Goal: Information Seeking & Learning: Learn about a topic

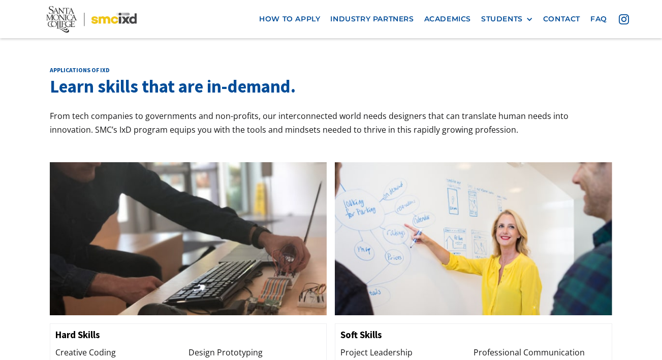
scroll to position [912, 0]
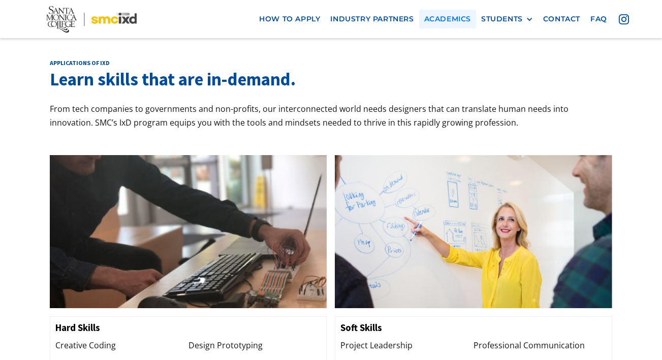
click at [461, 18] on link "Academics" at bounding box center [447, 19] width 57 height 19
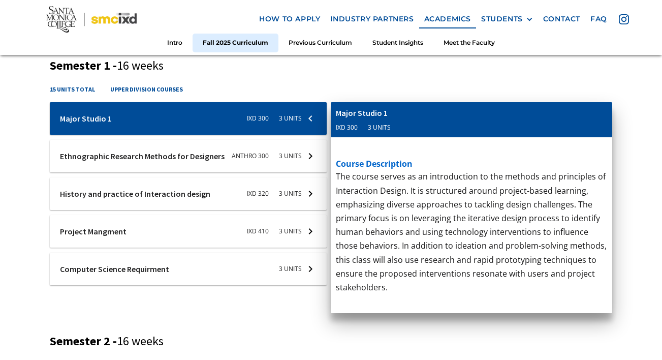
scroll to position [399, 0]
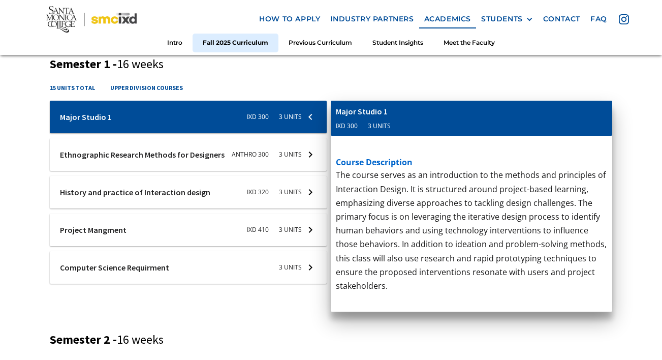
click at [282, 191] on div at bounding box center [189, 192] width 278 height 33
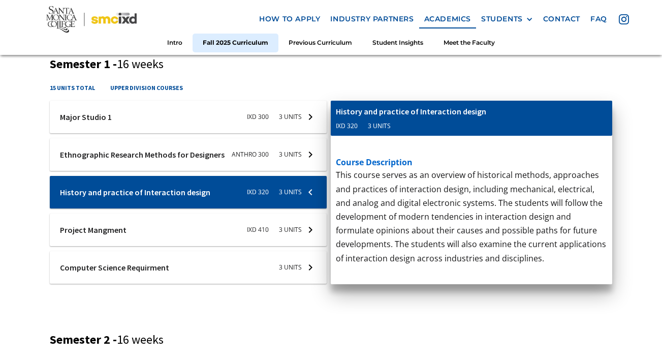
click at [276, 232] on div at bounding box center [189, 229] width 278 height 33
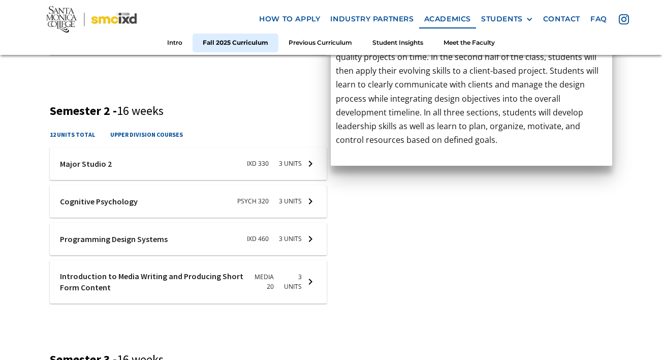
scroll to position [631, 0]
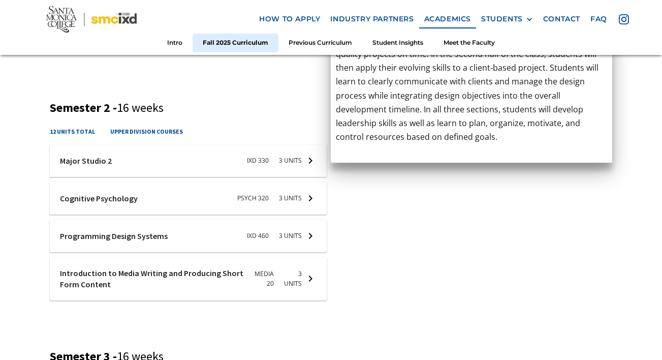
click at [256, 163] on div at bounding box center [189, 160] width 278 height 33
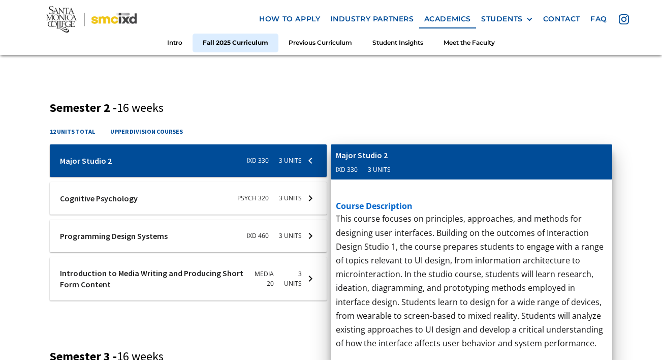
click at [224, 199] on div at bounding box center [189, 198] width 278 height 33
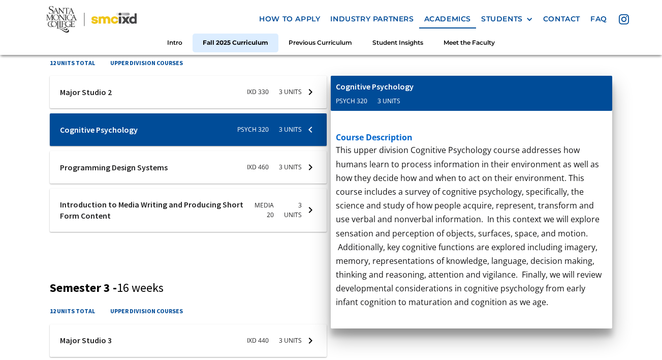
scroll to position [701, 0]
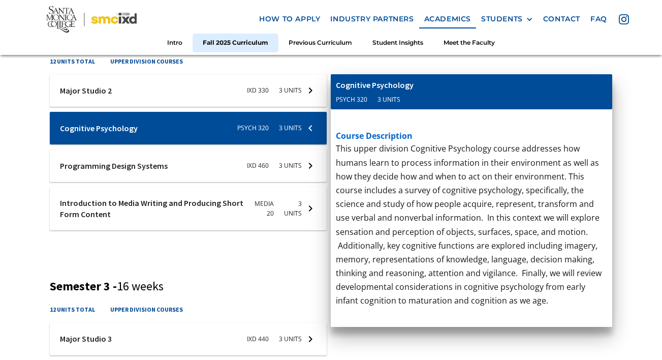
click at [134, 167] on div at bounding box center [189, 165] width 278 height 33
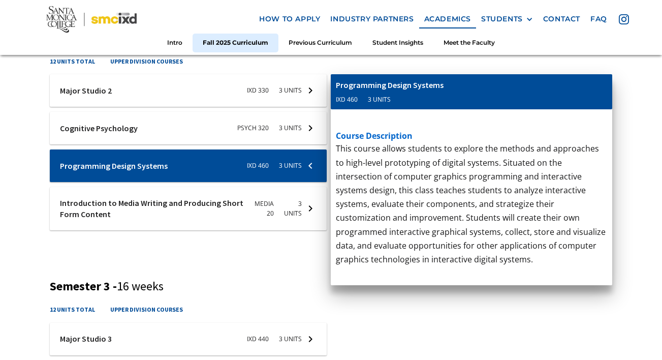
click at [126, 210] on div at bounding box center [189, 208] width 278 height 43
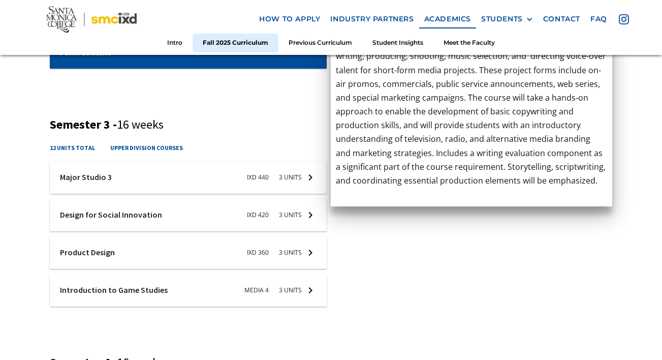
scroll to position [878, 0]
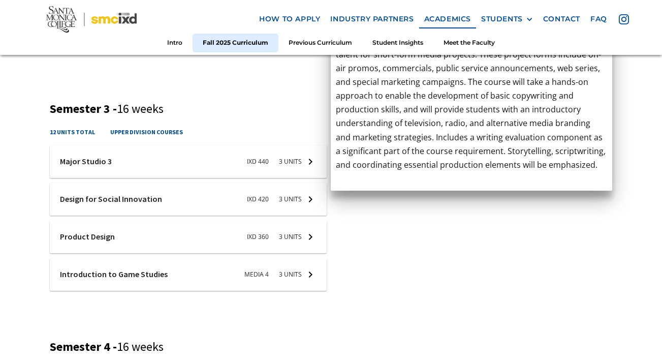
click at [128, 167] on div at bounding box center [189, 161] width 278 height 33
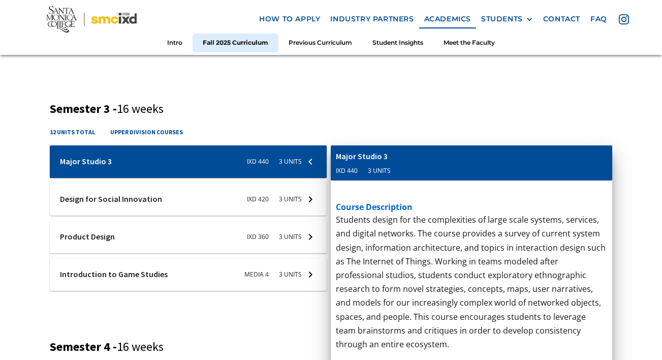
click at [120, 198] on div at bounding box center [189, 199] width 278 height 33
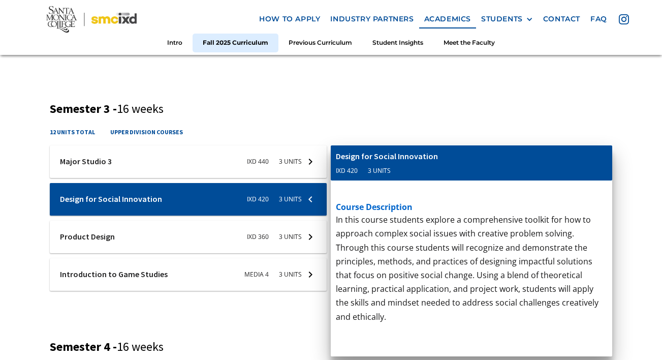
click at [124, 232] on div at bounding box center [189, 237] width 278 height 33
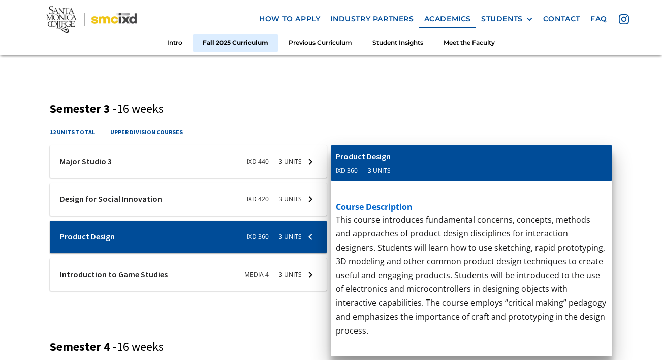
click at [121, 268] on div at bounding box center [189, 274] width 278 height 33
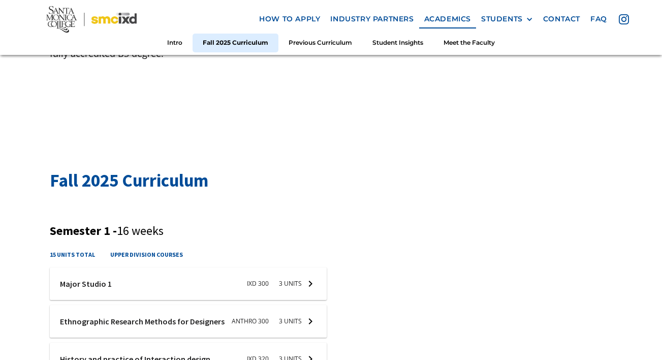
scroll to position [250, 0]
